Goal: Communication & Community: Share content

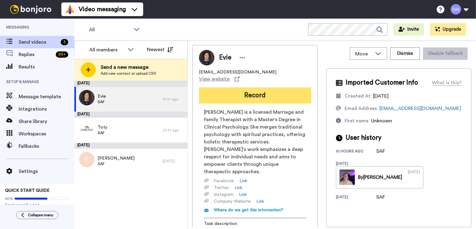
click at [280, 92] on button "Record" at bounding box center [255, 95] width 112 height 16
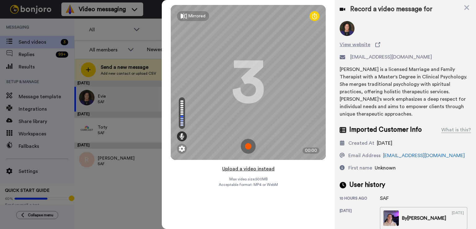
click at [243, 169] on button "Upload a video instead" at bounding box center [248, 169] width 56 height 8
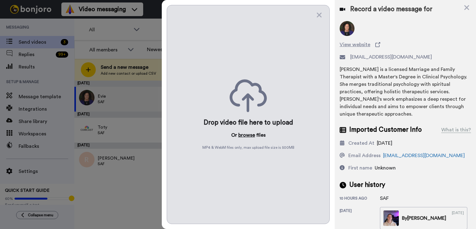
click at [246, 136] on button "browse" at bounding box center [246, 134] width 17 height 7
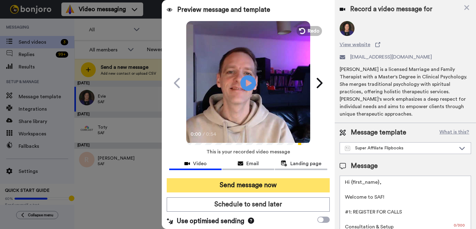
click at [240, 184] on button "Send message now" at bounding box center [248, 185] width 163 height 14
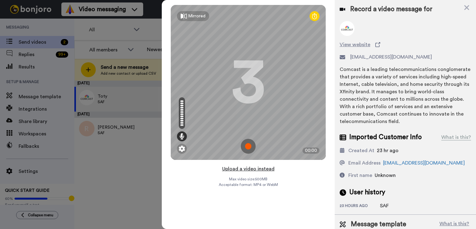
click at [250, 170] on button "Upload a video instead" at bounding box center [248, 169] width 56 height 8
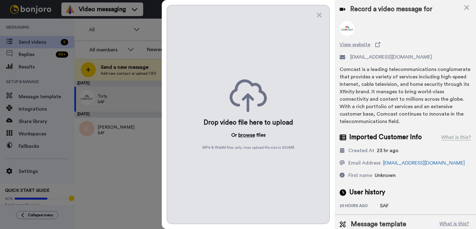
click at [248, 134] on button "browse" at bounding box center [246, 134] width 17 height 7
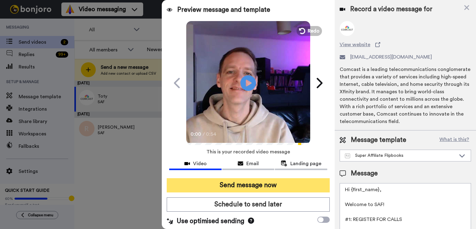
click at [254, 185] on button "Send message now" at bounding box center [248, 185] width 163 height 14
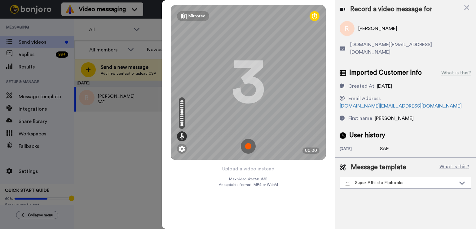
click at [257, 169] on button "Upload a video instead" at bounding box center [248, 169] width 56 height 8
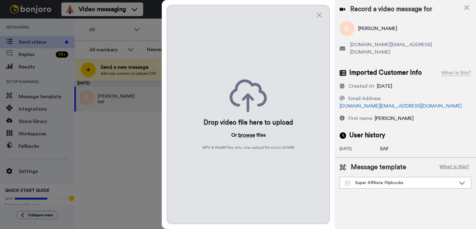
click at [254, 134] on button "browse" at bounding box center [246, 134] width 17 height 7
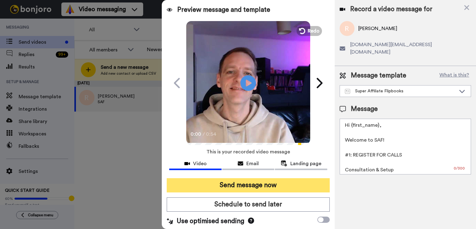
click at [249, 183] on button "Send message now" at bounding box center [248, 185] width 163 height 14
